Goal: Ask a question

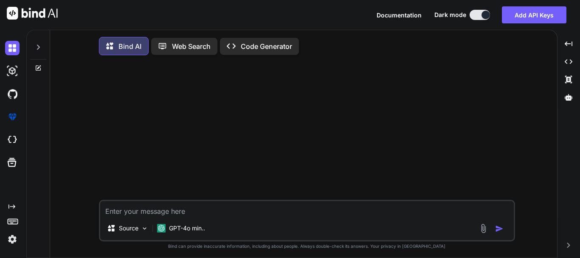
click at [16, 239] on img at bounding box center [12, 239] width 14 height 14
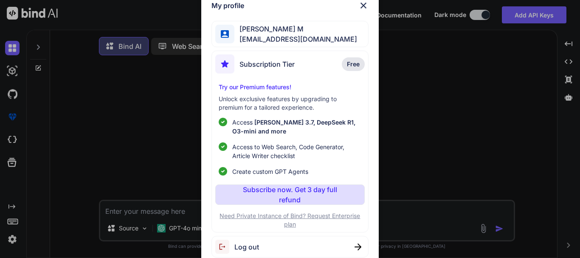
click at [97, 164] on div "My profile Shivashankar M shivashankarreddy18143@gmail.com Subscription Tier Fr…" at bounding box center [290, 129] width 580 height 258
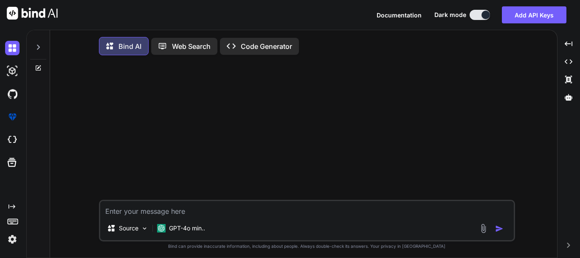
click at [36, 67] on icon at bounding box center [38, 67] width 5 height 5
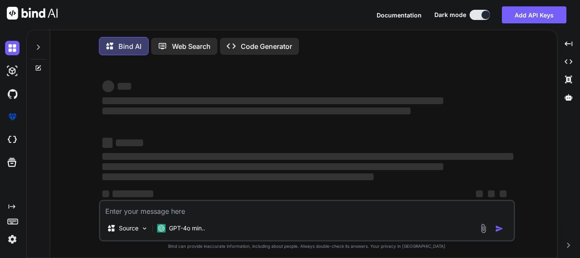
type textarea "x"
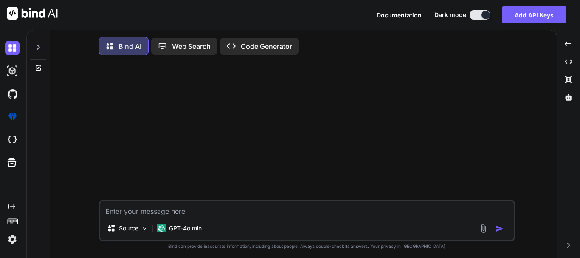
click at [37, 45] on icon at bounding box center [38, 47] width 3 height 5
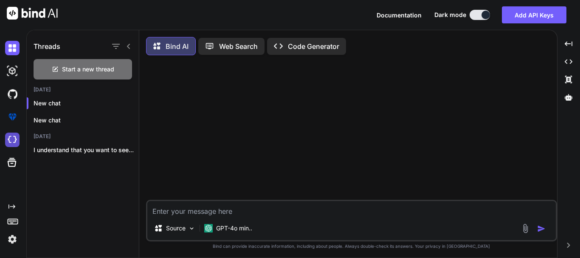
click at [14, 142] on img at bounding box center [12, 139] width 14 height 14
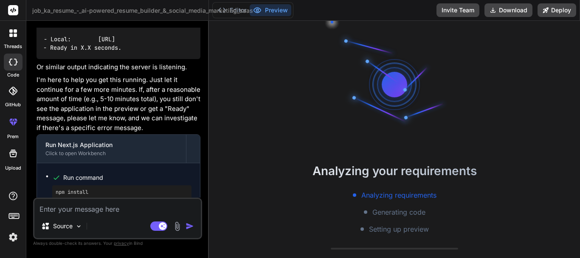
scroll to position [24, 0]
click at [168, 115] on p "I'm here to help you get this running. Just let it continue for a few more minu…" at bounding box center [119, 103] width 164 height 57
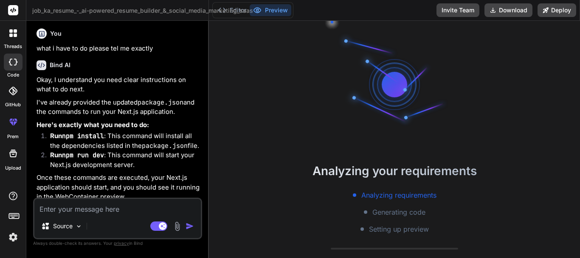
scroll to position [0, 0]
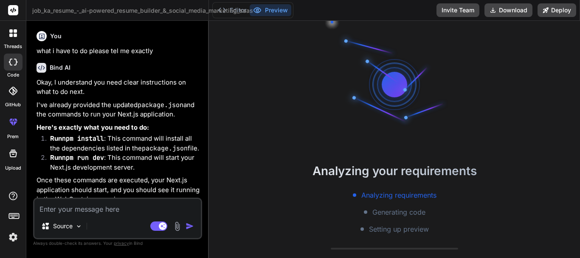
click at [128, 73] on div "Bind AI Okay, I understand you need clear instructions on what to do next. I've…" at bounding box center [119, 199] width 164 height 287
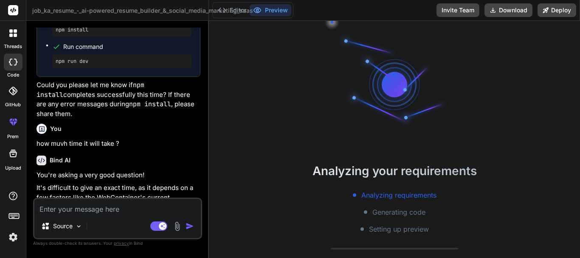
scroll to position [577, 0]
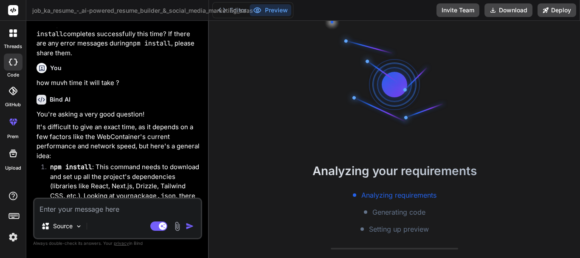
type textarea "x"
